Goal: Information Seeking & Learning: Check status

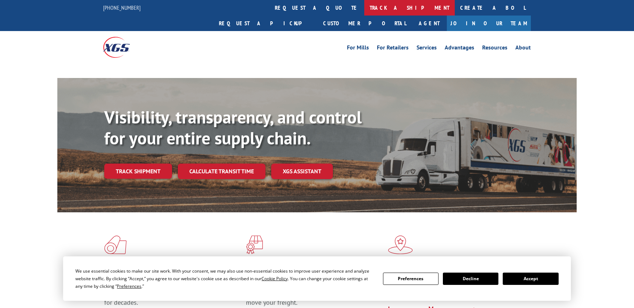
click at [364, 6] on link "track a shipment" at bounding box center [409, 8] width 91 height 16
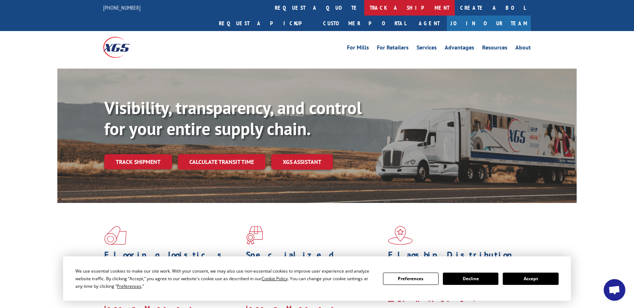
click at [364, 12] on link "track a shipment" at bounding box center [409, 8] width 91 height 16
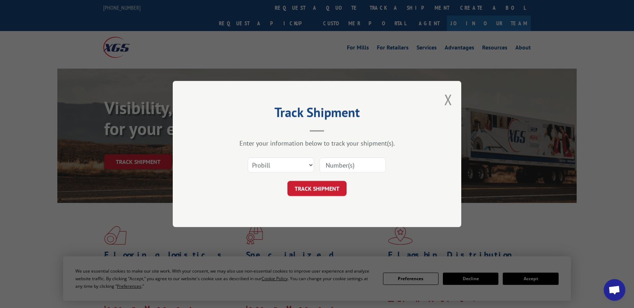
click at [330, 167] on input at bounding box center [353, 164] width 66 height 15
paste input "17501944"
type input "17501944"
click at [316, 190] on button "TRACK SHIPMENT" at bounding box center [316, 188] width 59 height 15
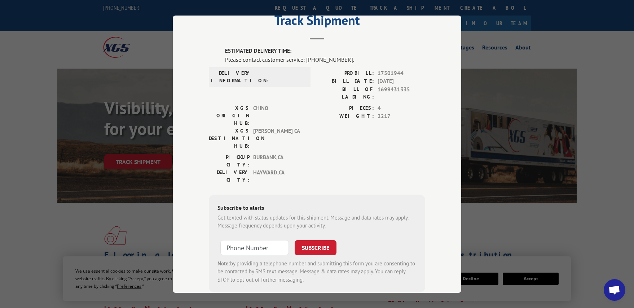
scroll to position [30, 0]
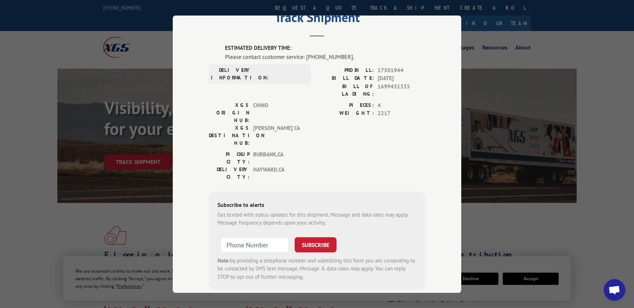
click at [526, 228] on div "Track Shipment ESTIMATED DELIVERY TIME: Please contact customer service: [PHONE…" at bounding box center [317, 154] width 634 height 308
click at [526, 275] on div "Track Shipment ESTIMATED DELIVERY TIME: Please contact customer service: [PHONE…" at bounding box center [317, 154] width 634 height 308
drag, startPoint x: 527, startPoint y: 278, endPoint x: 490, endPoint y: 264, distance: 39.5
click at [490, 264] on div "Track Shipment ESTIMATED DELIVERY TIME: Please contact customer service: [PHONE…" at bounding box center [317, 154] width 634 height 308
drag, startPoint x: 490, startPoint y: 215, endPoint x: 492, endPoint y: 201, distance: 13.5
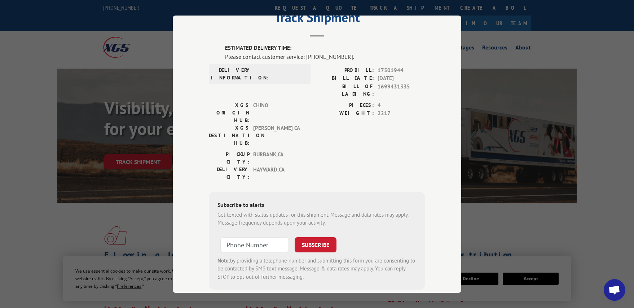
click at [491, 213] on div "Track Shipment ESTIMATED DELIVERY TIME: Please contact customer service: [PHONE…" at bounding box center [317, 154] width 634 height 308
